Goal: Find specific page/section: Find specific page/section

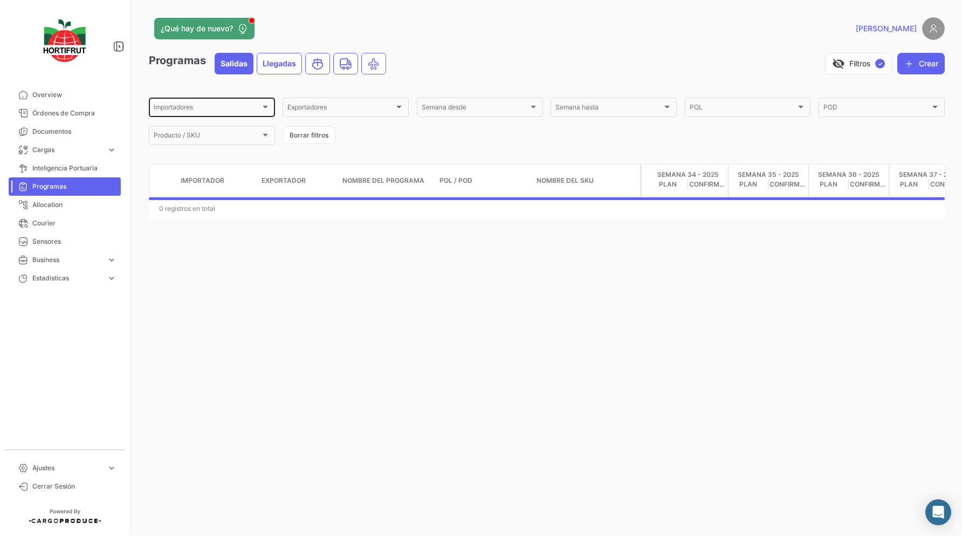
click at [206, 111] on div "Importadores" at bounding box center [207, 109] width 107 height 8
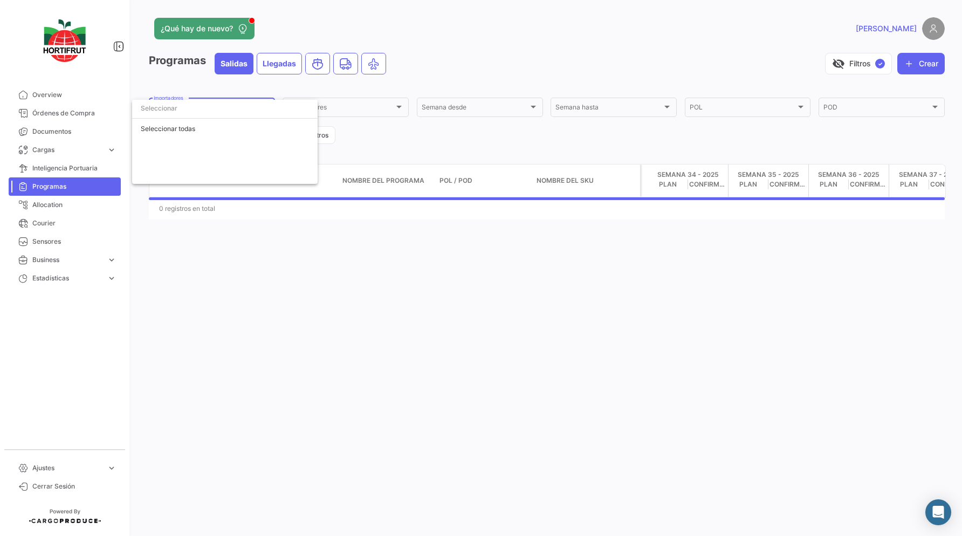
click at [453, 68] on div at bounding box center [481, 268] width 962 height 536
click at [75, 225] on span "Courier" at bounding box center [74, 223] width 84 height 10
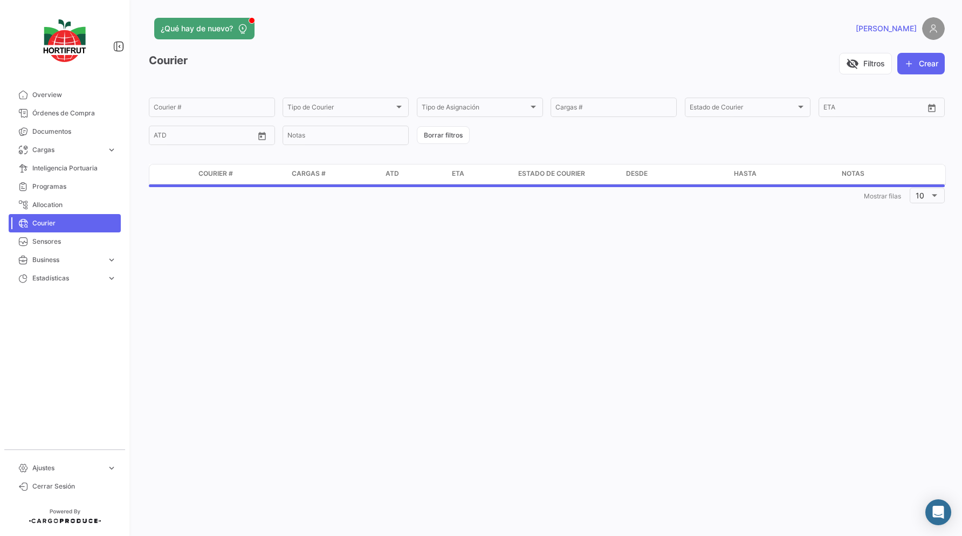
click at [52, 327] on mat-nav-list "Overview Órdenes de Compra Documentos Cargas expand_more Cargas Aéreas Cargas M…" at bounding box center [64, 262] width 129 height 363
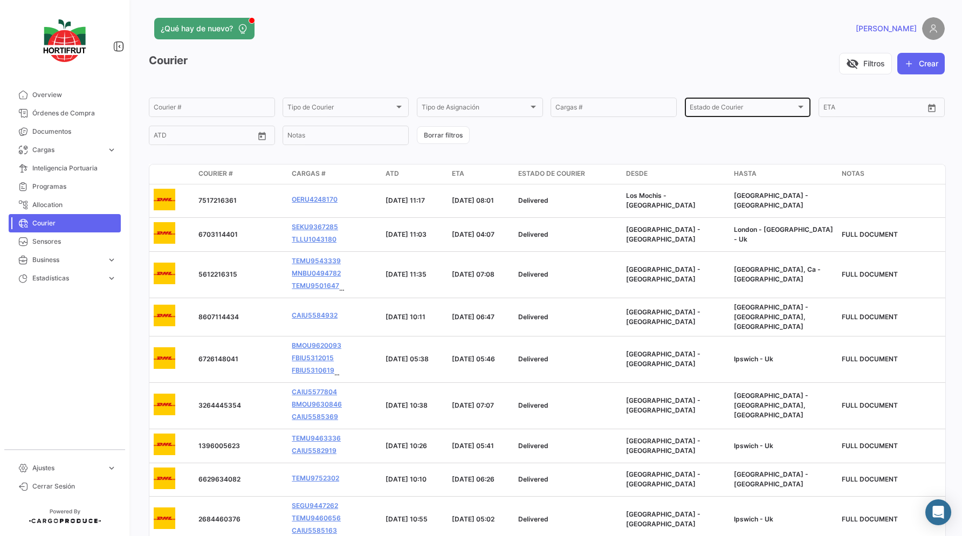
click at [775, 101] on div "Estado de Courier Estado de Courier" at bounding box center [747, 106] width 116 height 21
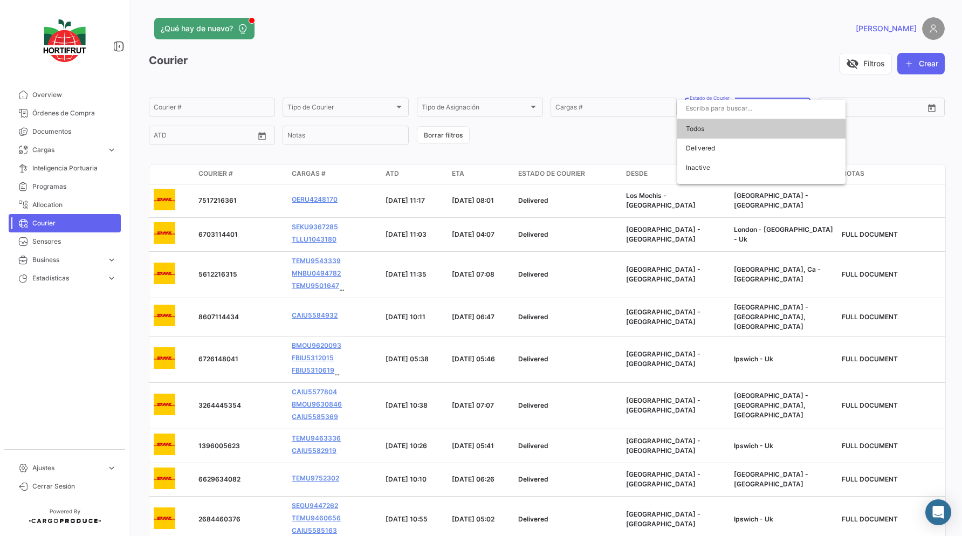
click at [775, 101] on input "dropdown search" at bounding box center [761, 108] width 168 height 19
click at [567, 112] on div at bounding box center [481, 268] width 962 height 536
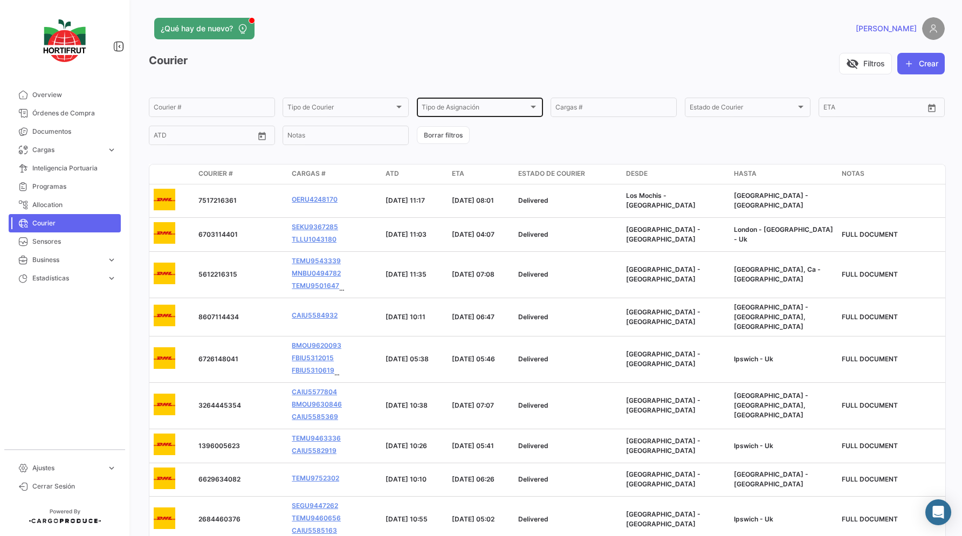
click at [500, 113] on div "Tipo de Asignación Tipo de Asignación" at bounding box center [480, 106] width 116 height 21
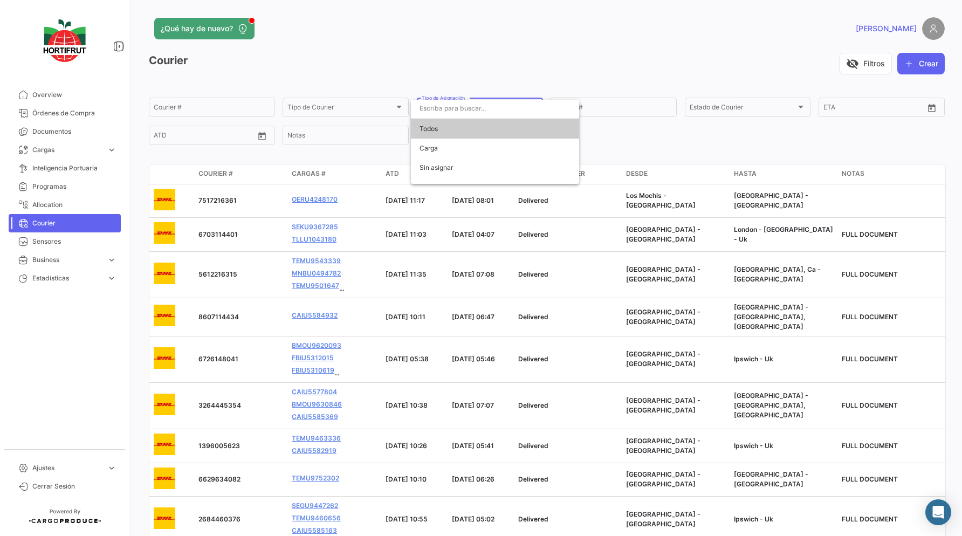
click at [881, 102] on div at bounding box center [481, 268] width 962 height 536
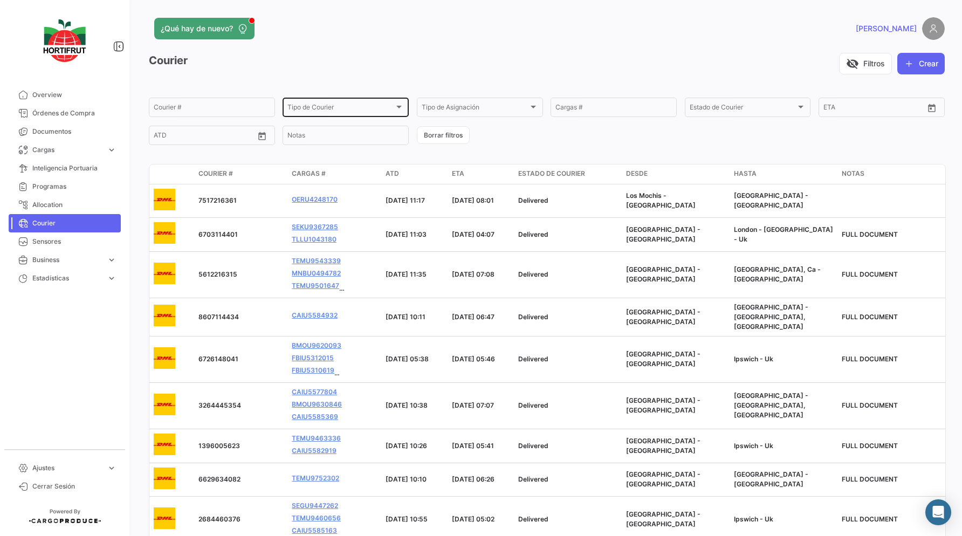
click at [291, 100] on div "Tipo de Courier Tipo de Courier" at bounding box center [345, 106] width 116 height 21
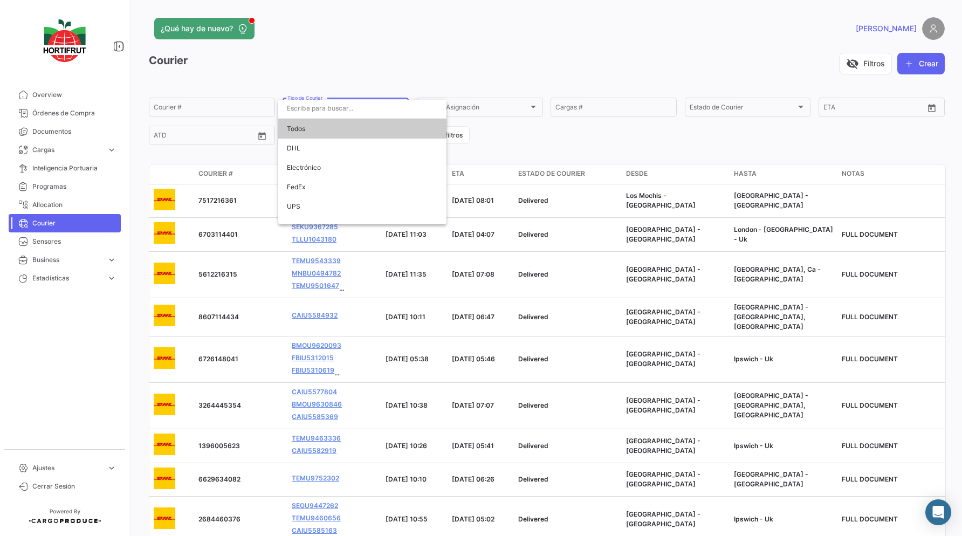
click at [295, 107] on input "dropdown search" at bounding box center [362, 108] width 168 height 19
click at [66, 99] on div at bounding box center [481, 268] width 962 height 536
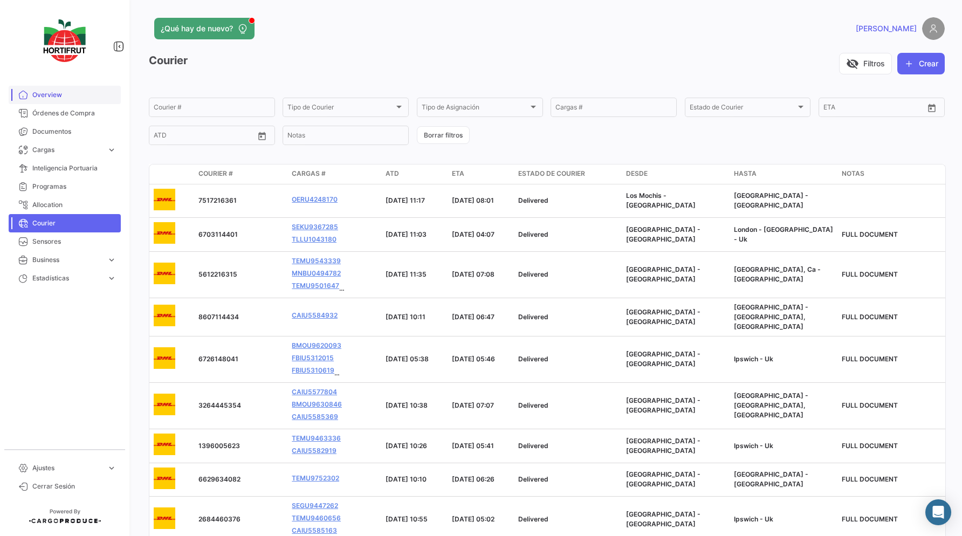
click at [61, 96] on span "Overview" at bounding box center [74, 95] width 84 height 10
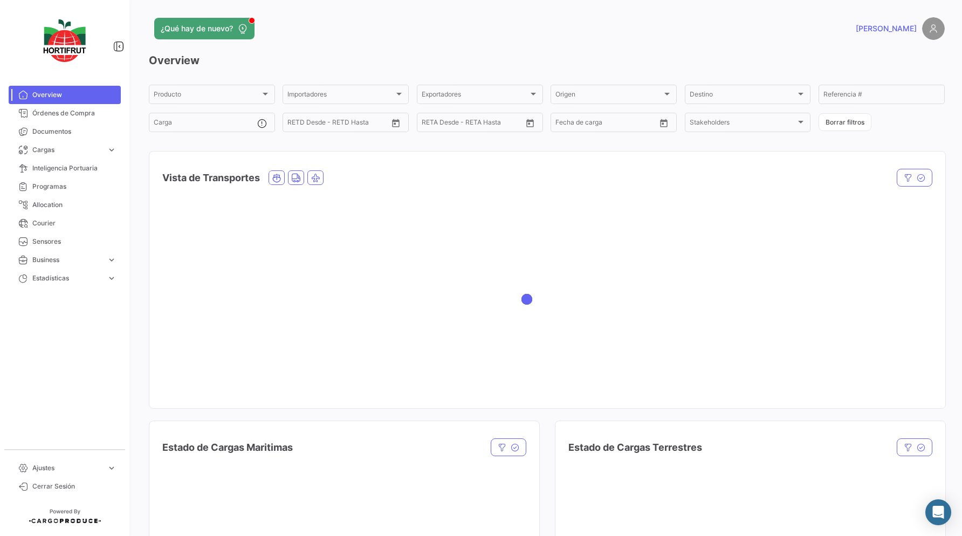
click at [604, 37] on div "[PERSON_NAME]" at bounding box center [765, 28] width 358 height 23
